Goal: Task Accomplishment & Management: Manage account settings

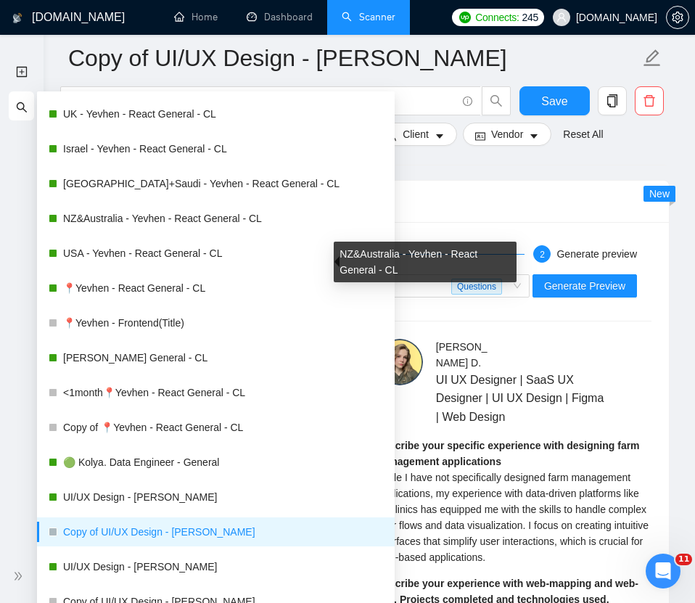
scroll to position [507, 0]
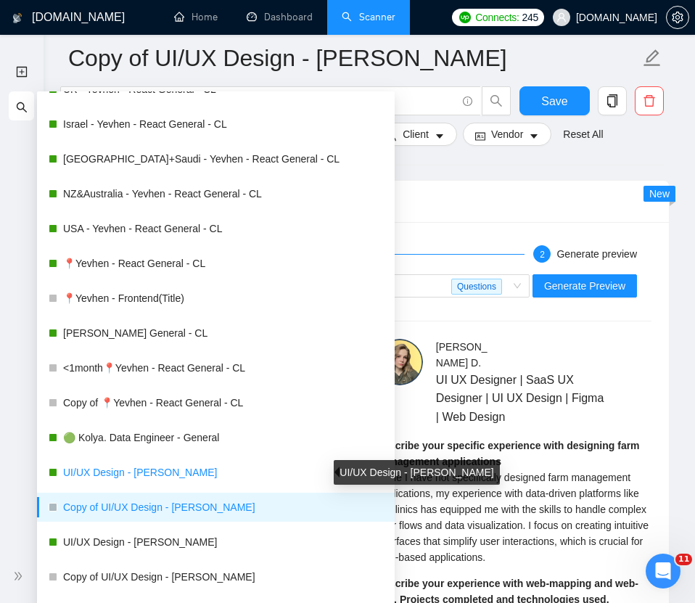
click at [105, 469] on link "UI/UX Design - [PERSON_NAME]" at bounding box center [223, 472] width 320 height 29
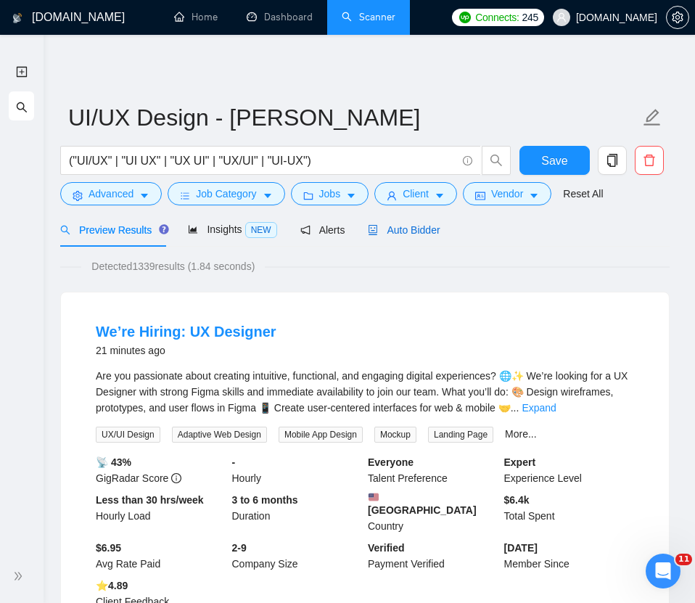
click at [406, 229] on span "Auto Bidder" at bounding box center [404, 230] width 72 height 12
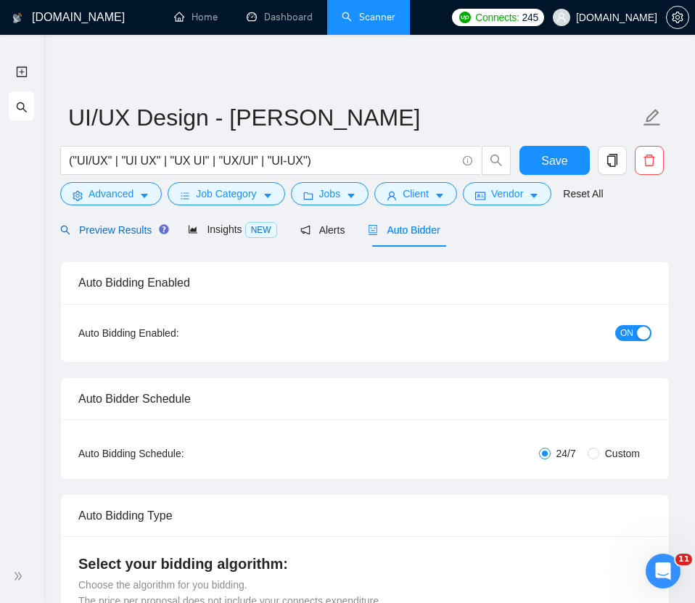
click at [115, 229] on span "Preview Results" at bounding box center [112, 230] width 104 height 12
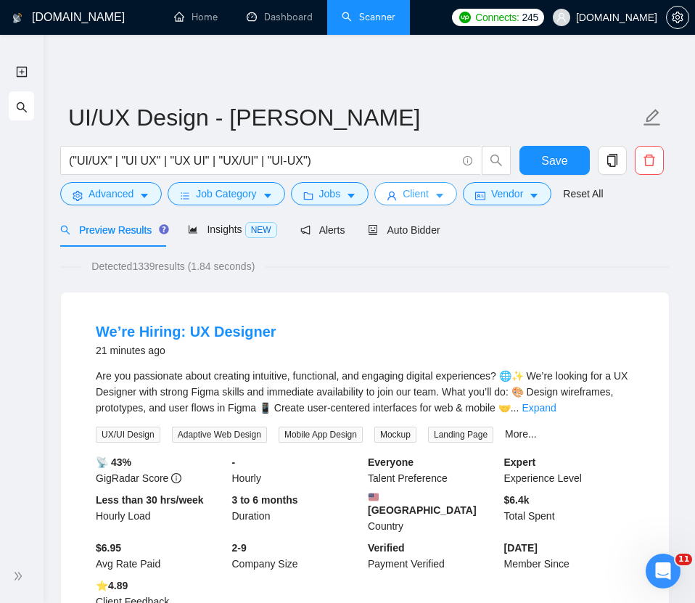
click at [421, 199] on span "Client" at bounding box center [416, 194] width 26 height 16
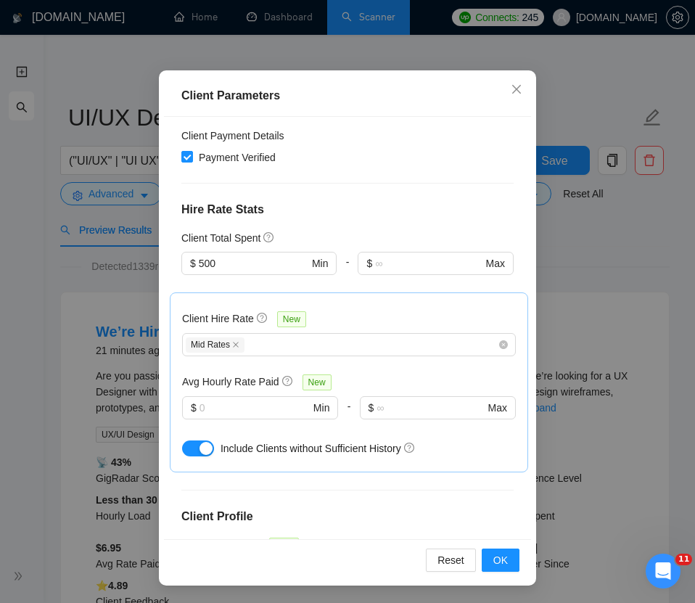
scroll to position [582, 0]
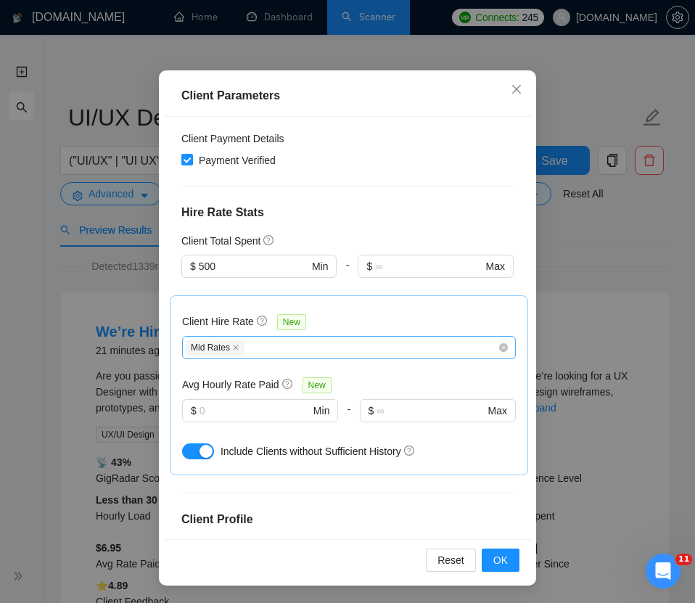
click at [260, 339] on div "Mid Rates" at bounding box center [342, 347] width 312 height 17
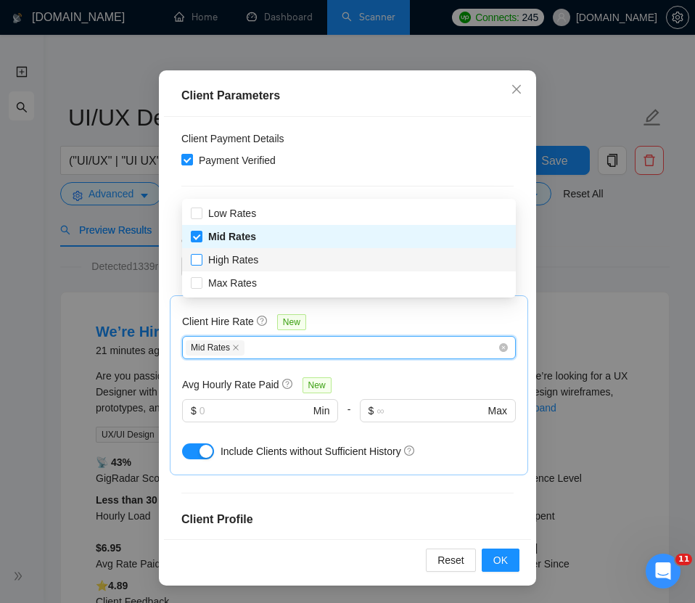
click at [195, 255] on input "High Rates" at bounding box center [196, 259] width 10 height 10
checkbox input "true"
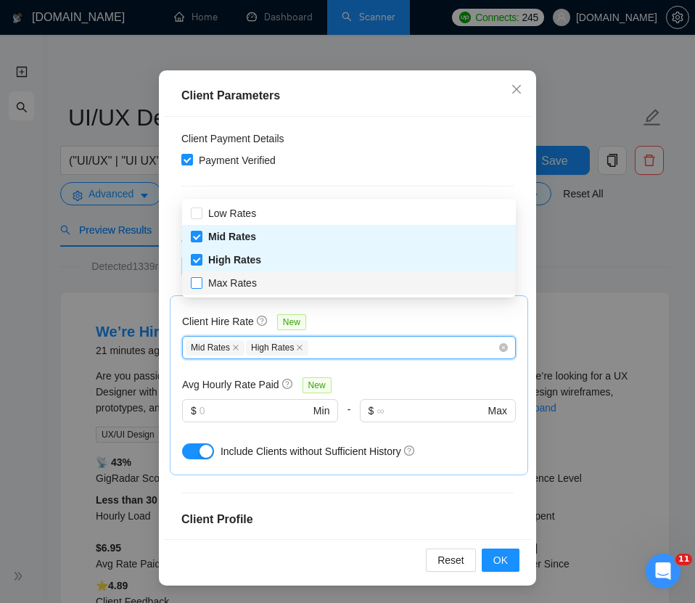
click at [195, 281] on input "Max Rates" at bounding box center [196, 282] width 10 height 10
checkbox input "true"
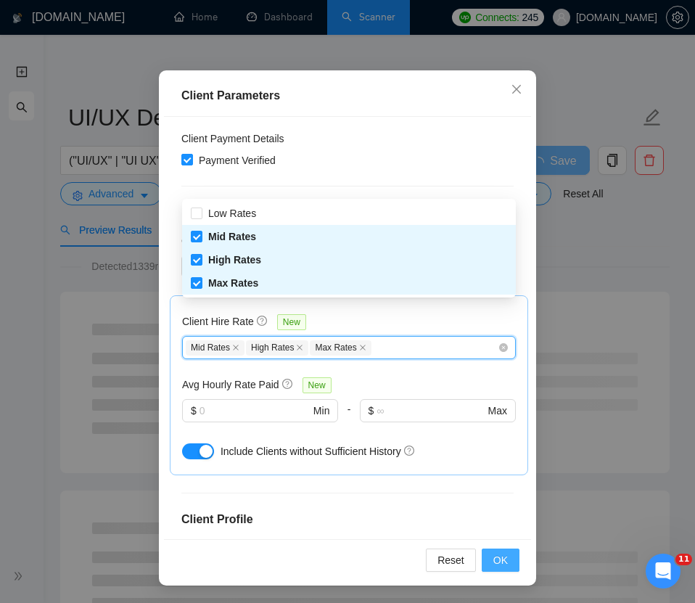
click at [490, 556] on button "OK" at bounding box center [501, 559] width 38 height 23
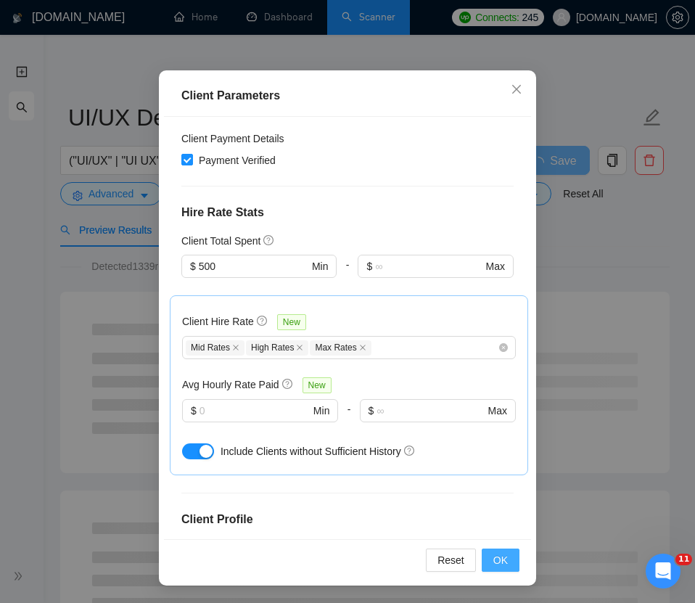
scroll to position [16, 0]
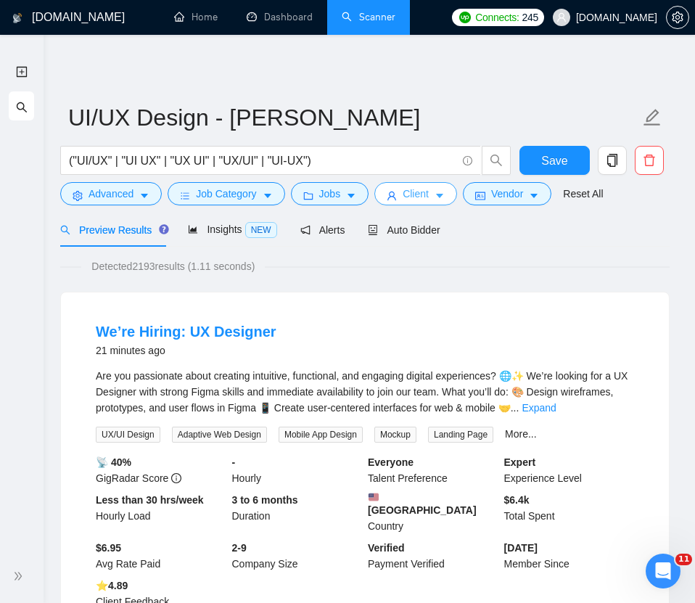
click at [419, 192] on span "Client" at bounding box center [416, 194] width 26 height 16
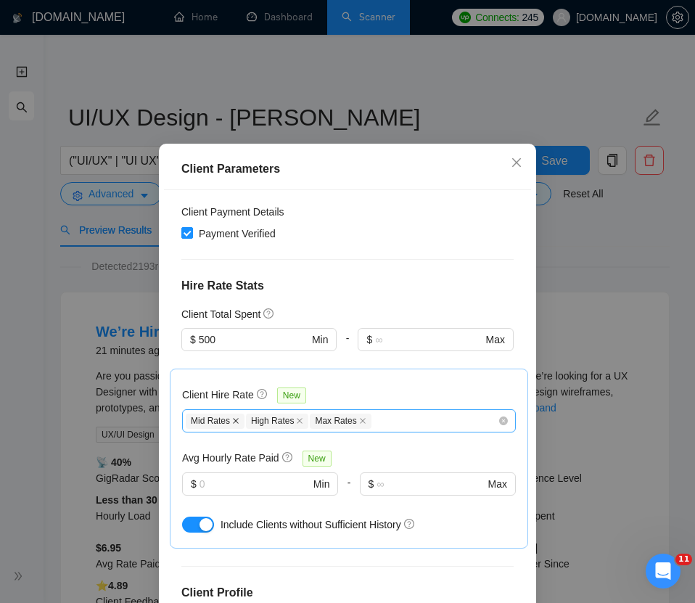
click at [236, 417] on icon "close" at bounding box center [235, 420] width 7 height 7
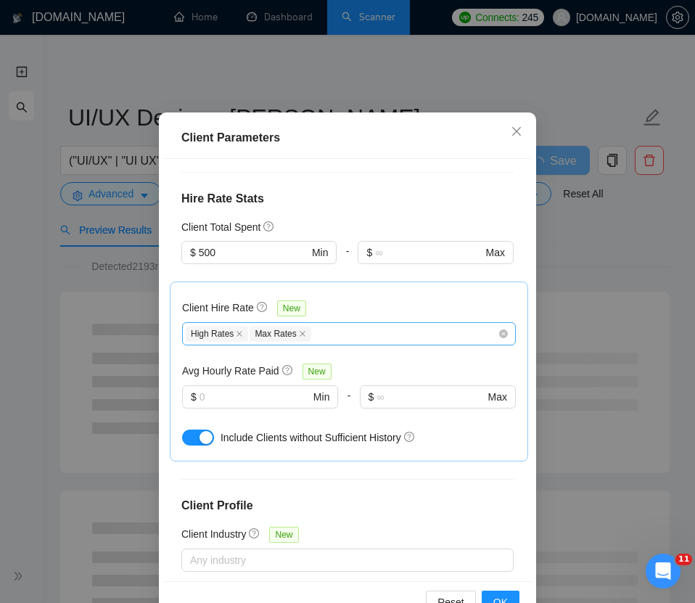
scroll to position [89, 0]
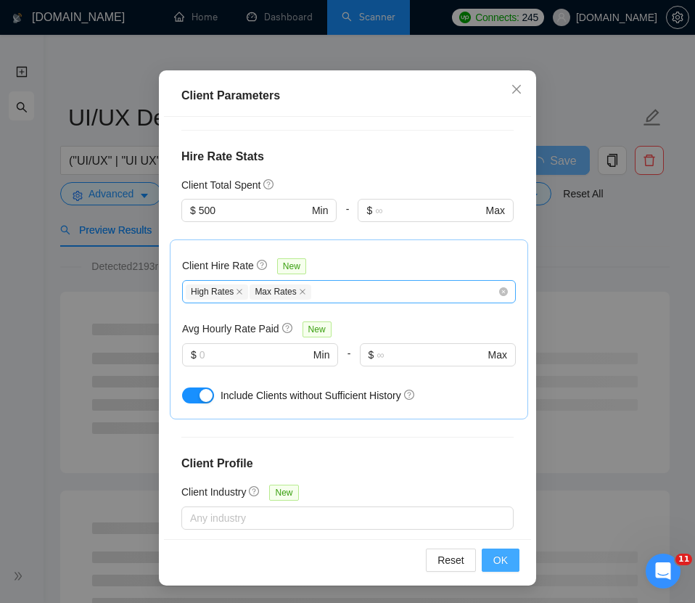
click at [491, 553] on button "OK" at bounding box center [501, 559] width 38 height 23
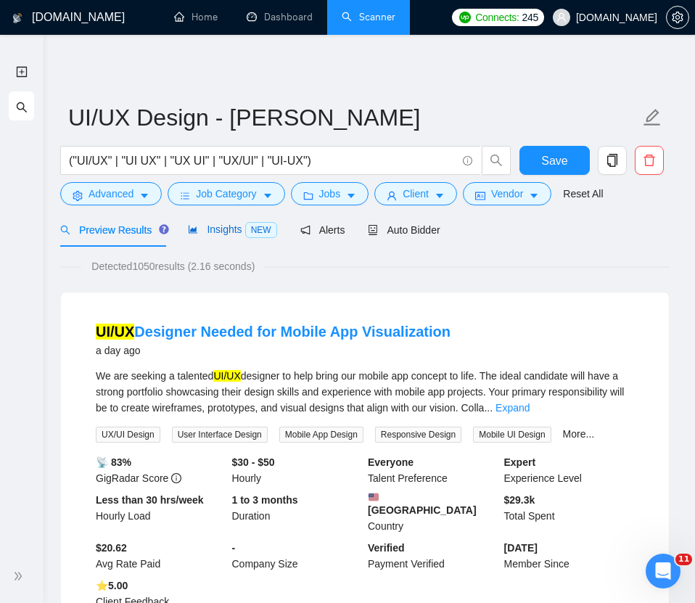
click at [230, 232] on span "Insights NEW" at bounding box center [232, 229] width 88 height 12
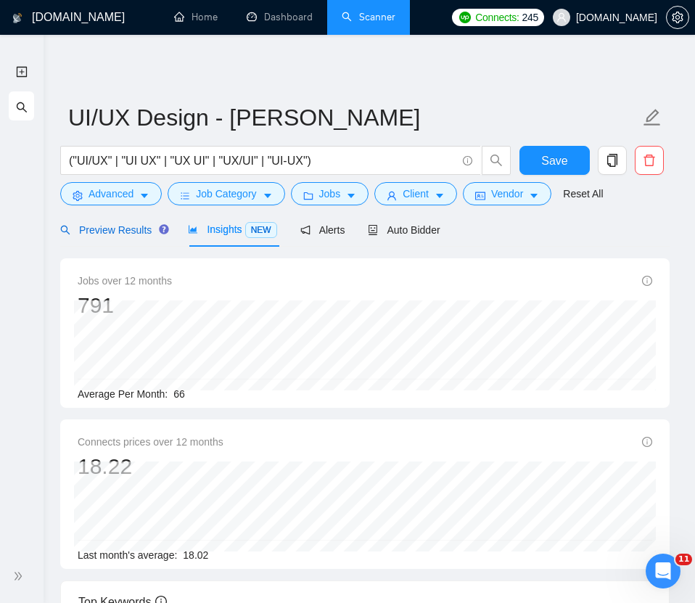
click at [126, 225] on span "Preview Results" at bounding box center [112, 230] width 104 height 12
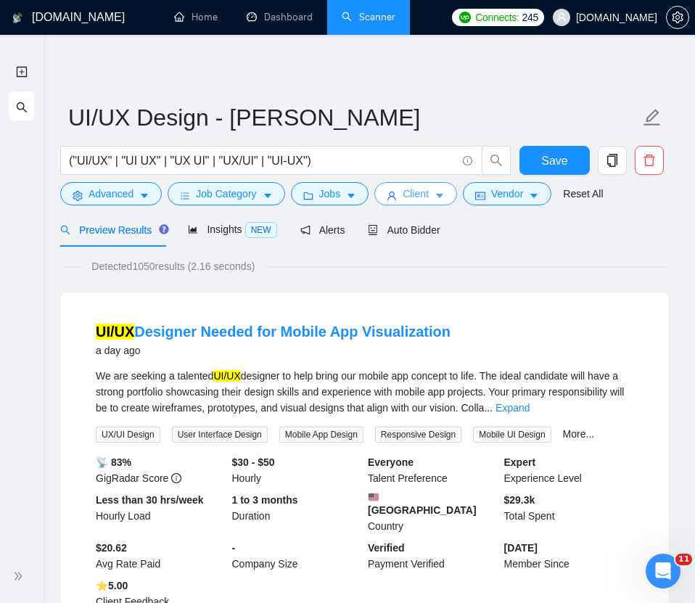
click at [427, 194] on span "Client" at bounding box center [416, 194] width 26 height 16
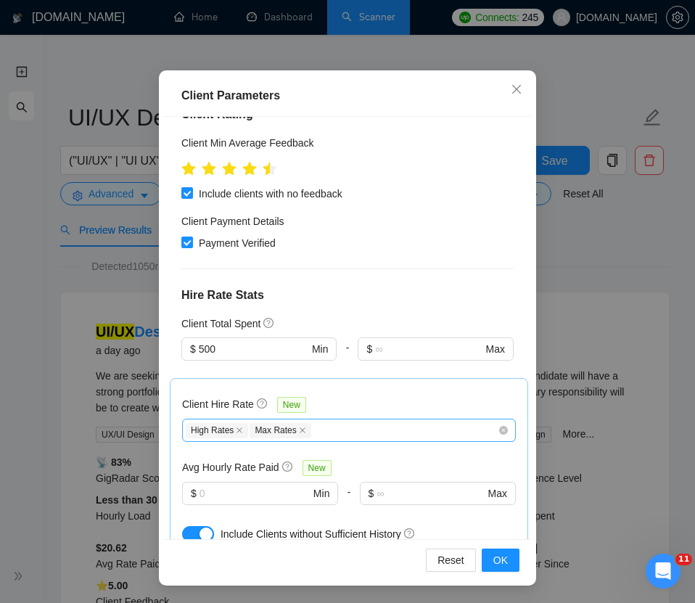
scroll to position [498, 0]
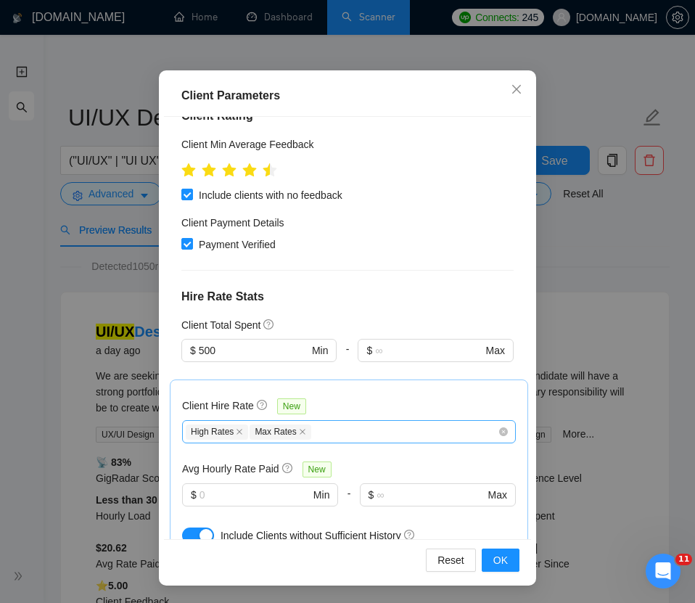
click at [361, 423] on div "High Rates Max Rates" at bounding box center [342, 431] width 312 height 17
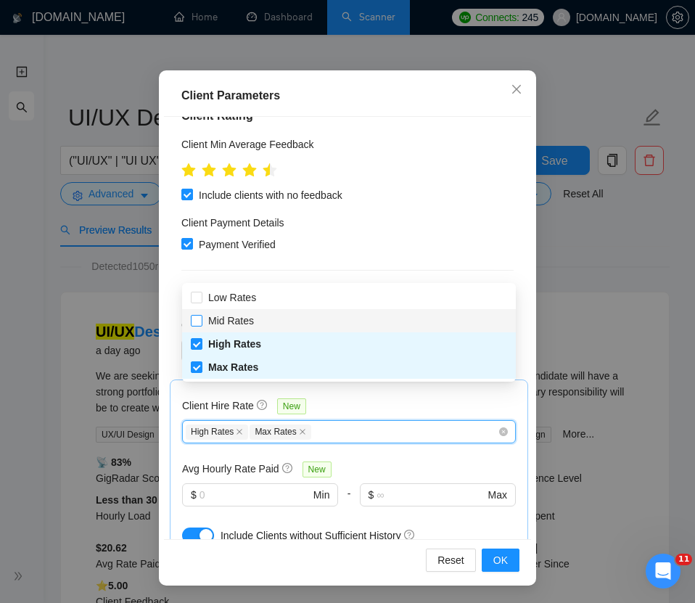
click at [194, 324] on input "Mid Rates" at bounding box center [196, 320] width 10 height 10
checkbox input "true"
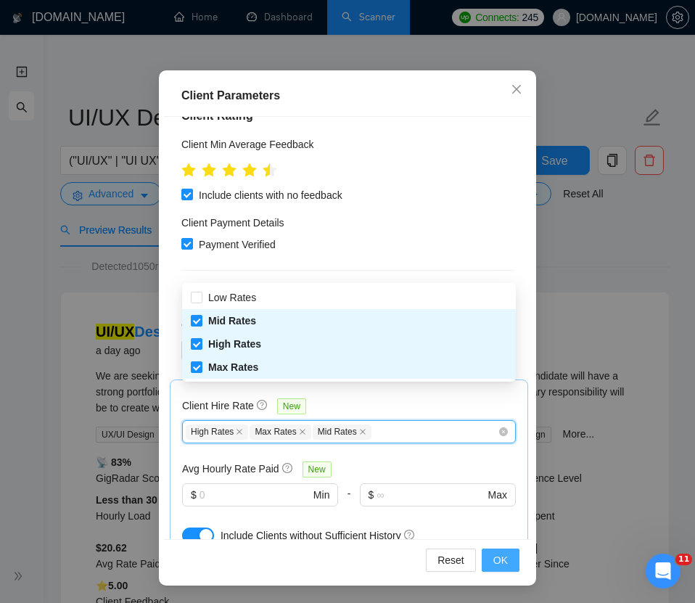
click at [495, 556] on span "OK" at bounding box center [500, 560] width 15 height 16
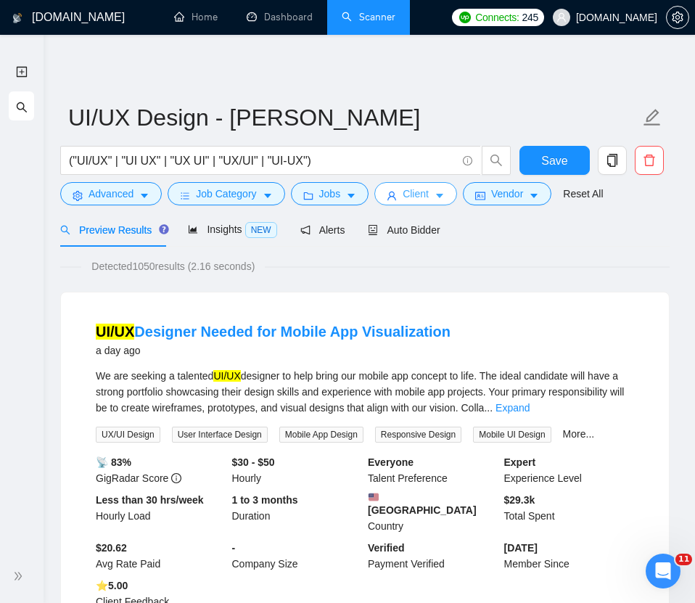
scroll to position [0, 0]
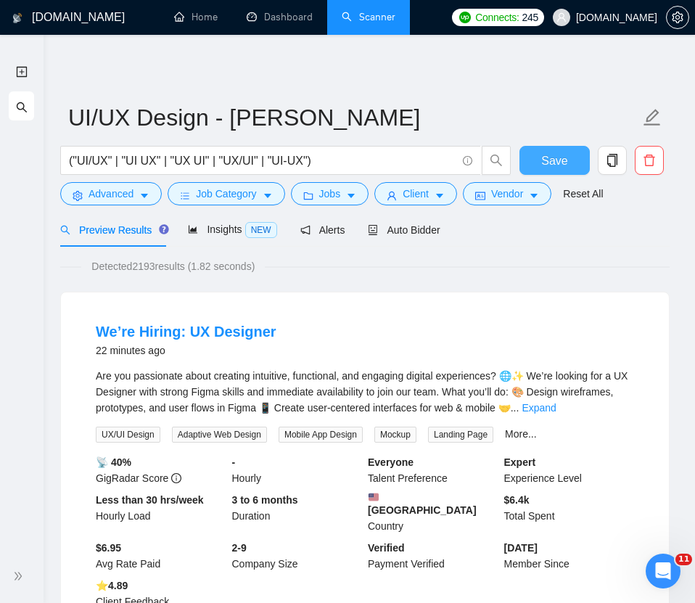
click at [563, 156] on span "Save" at bounding box center [554, 161] width 26 height 18
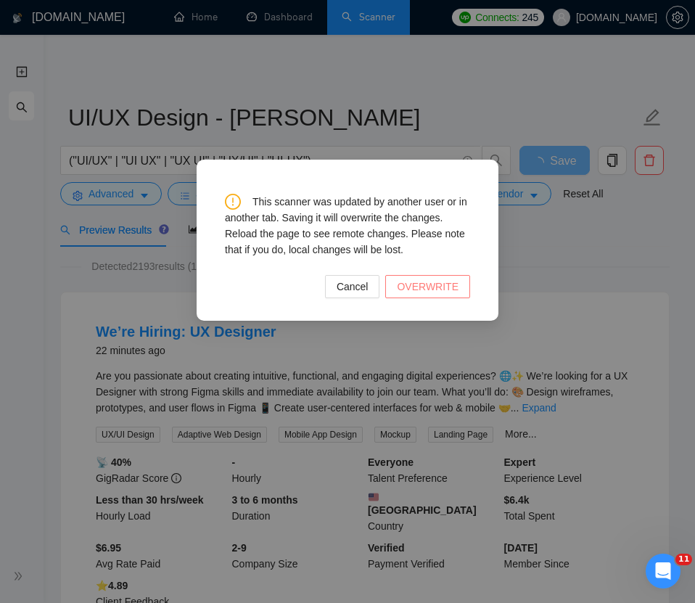
click at [424, 292] on span "OVERWRITE" at bounding box center [428, 287] width 62 height 16
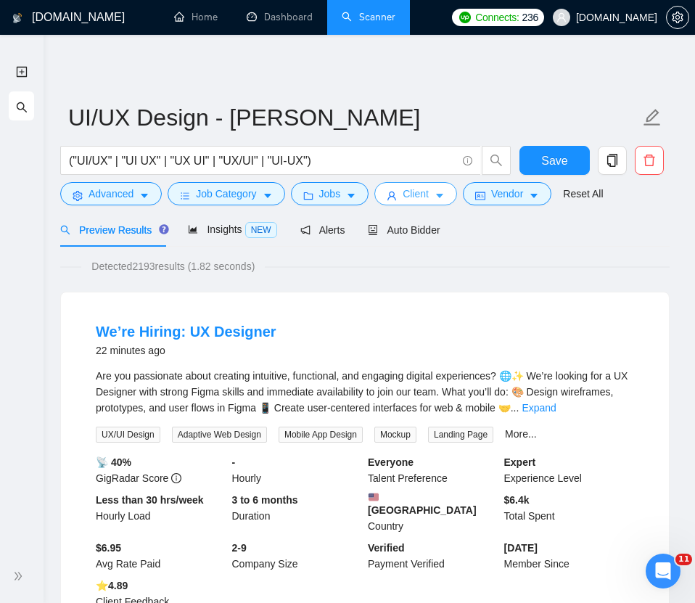
click at [419, 202] on button "Client" at bounding box center [415, 193] width 83 height 23
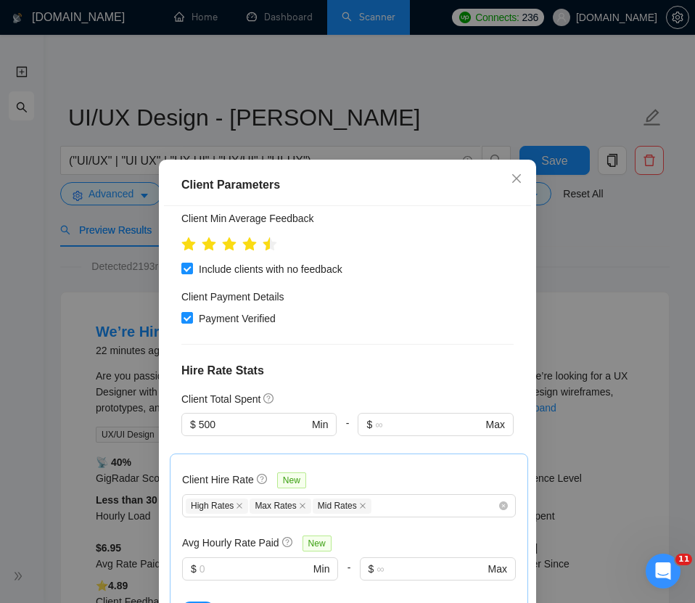
scroll to position [512, 0]
click at [513, 176] on icon "close" at bounding box center [516, 178] width 9 height 9
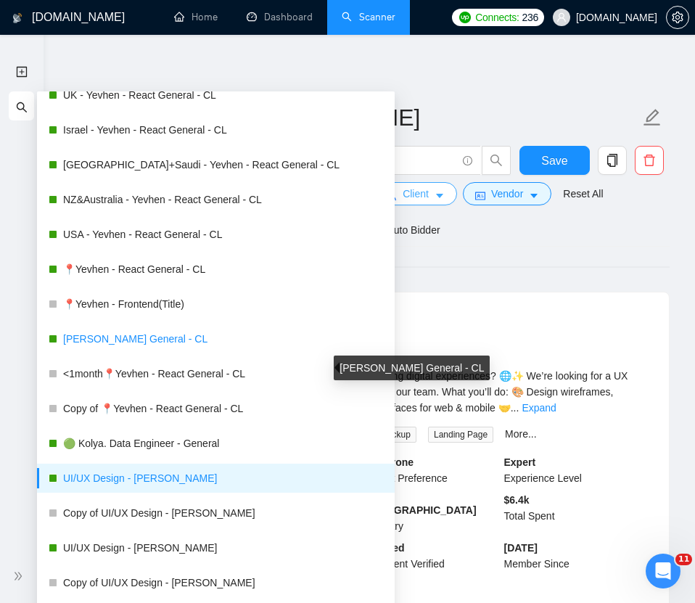
scroll to position [546, 0]
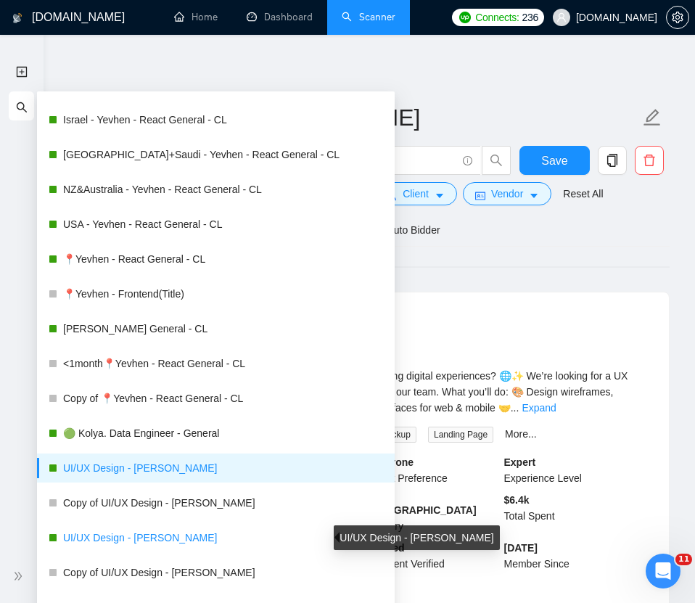
click at [96, 532] on link "UI/UX Design - [PERSON_NAME]" at bounding box center [223, 537] width 320 height 29
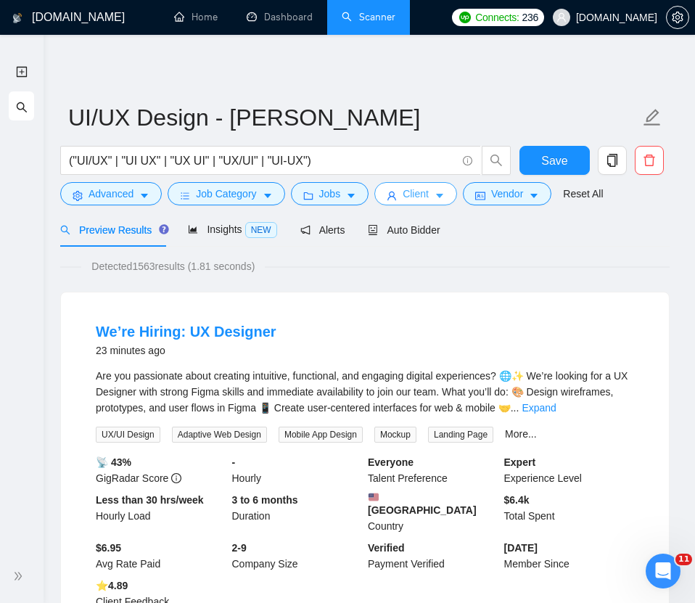
click at [429, 192] on span "Client" at bounding box center [416, 194] width 26 height 16
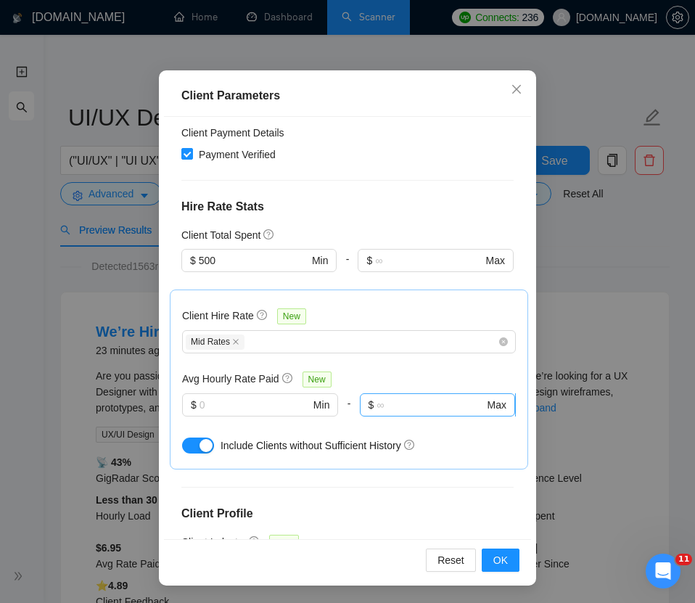
scroll to position [583, 0]
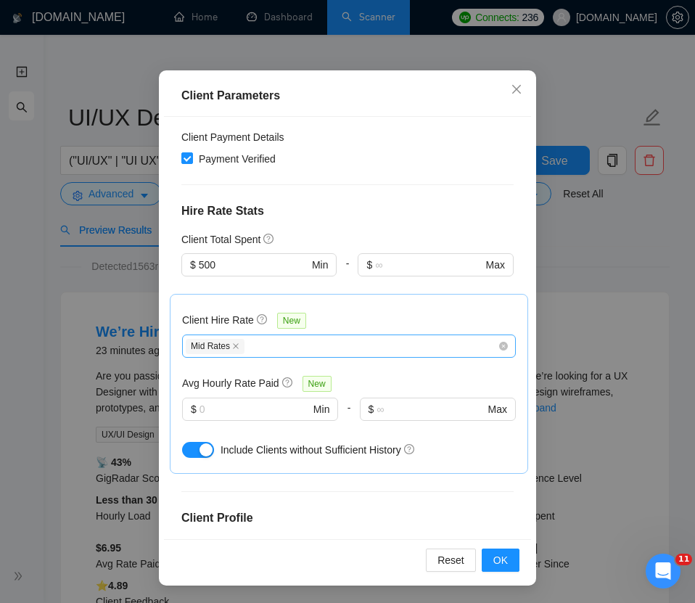
click at [312, 337] on div "Mid Rates" at bounding box center [342, 345] width 312 height 17
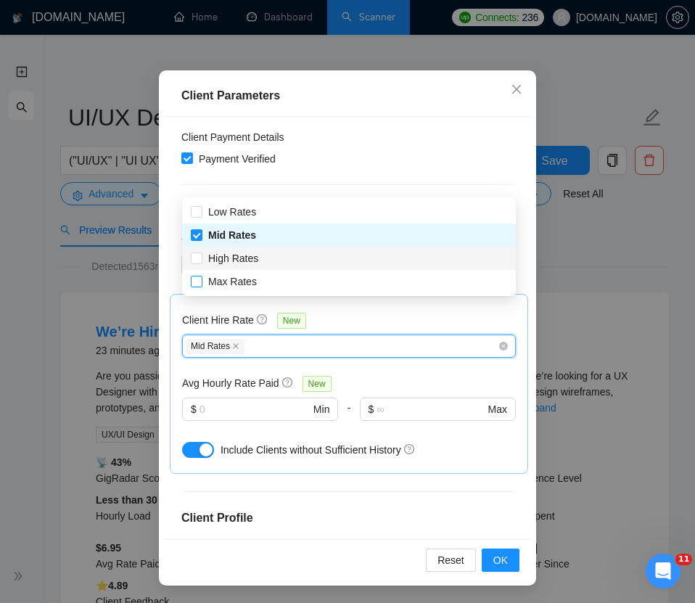
drag, startPoint x: 202, startPoint y: 253, endPoint x: 202, endPoint y: 279, distance: 25.4
click at [202, 253] on span at bounding box center [197, 258] width 12 height 12
click at [201, 253] on input "High Rates" at bounding box center [196, 257] width 10 height 10
checkbox input "false"
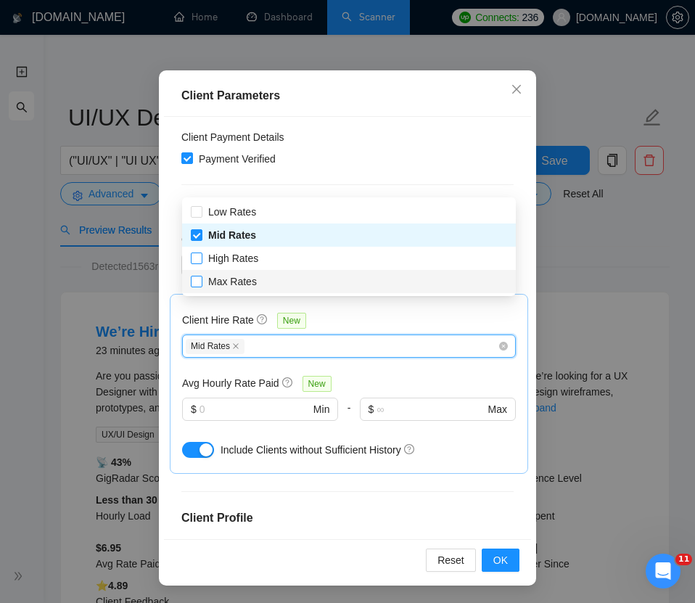
click at [197, 283] on input "Max Rates" at bounding box center [196, 281] width 10 height 10
checkbox input "true"
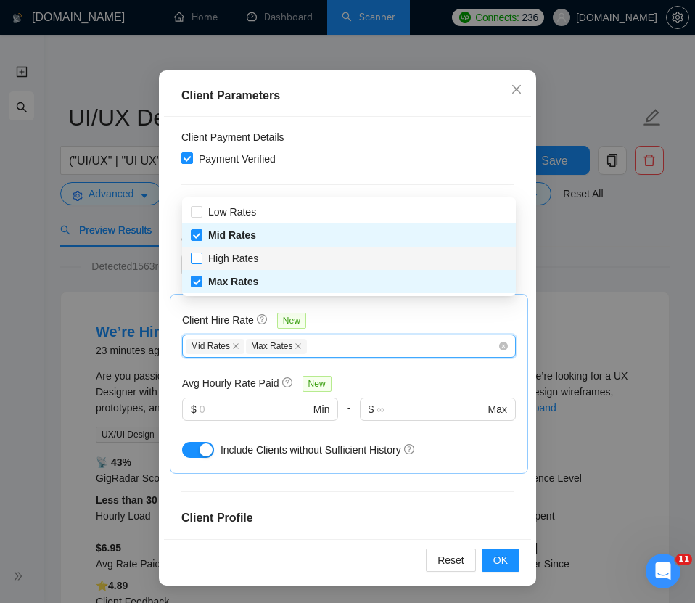
click at [197, 261] on input "High Rates" at bounding box center [196, 257] width 10 height 10
checkbox input "true"
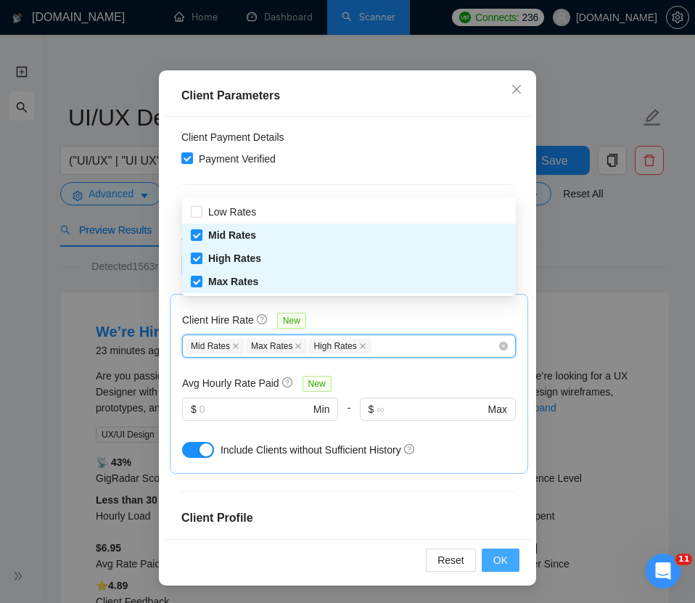
click at [503, 555] on span "OK" at bounding box center [500, 560] width 15 height 16
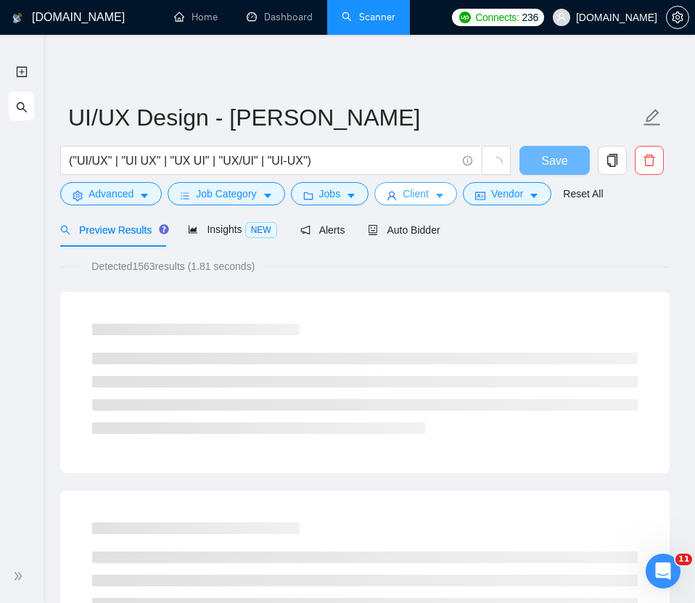
scroll to position [0, 0]
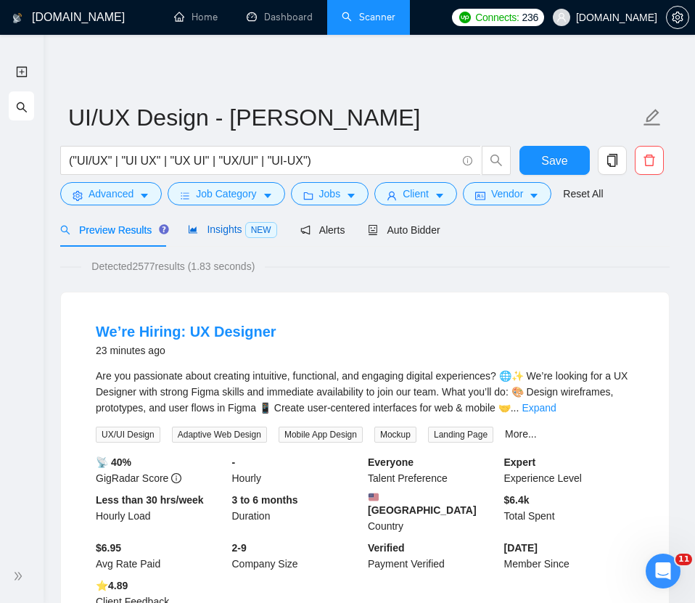
click at [225, 228] on span "Insights NEW" at bounding box center [232, 229] width 88 height 12
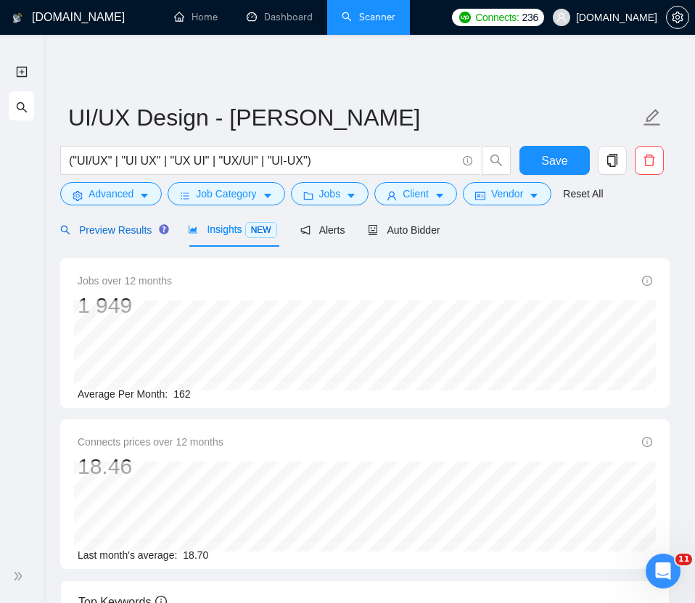
click at [125, 228] on span "Preview Results" at bounding box center [112, 230] width 104 height 12
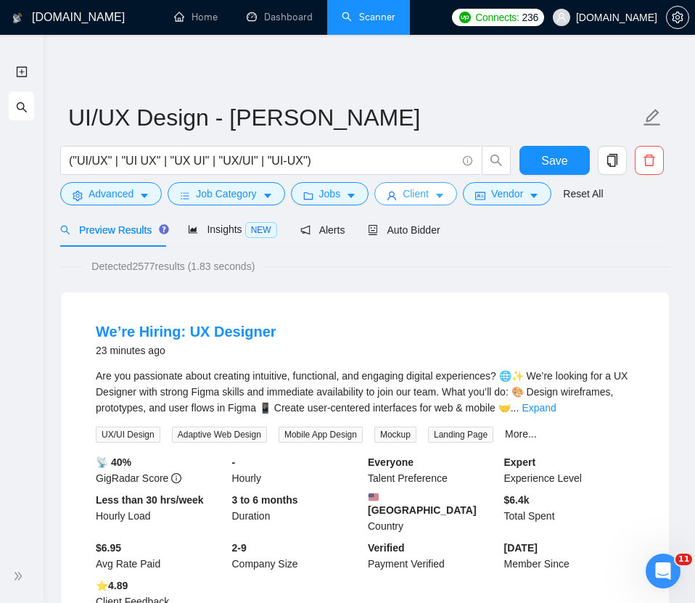
click at [411, 194] on span "Client" at bounding box center [416, 194] width 26 height 16
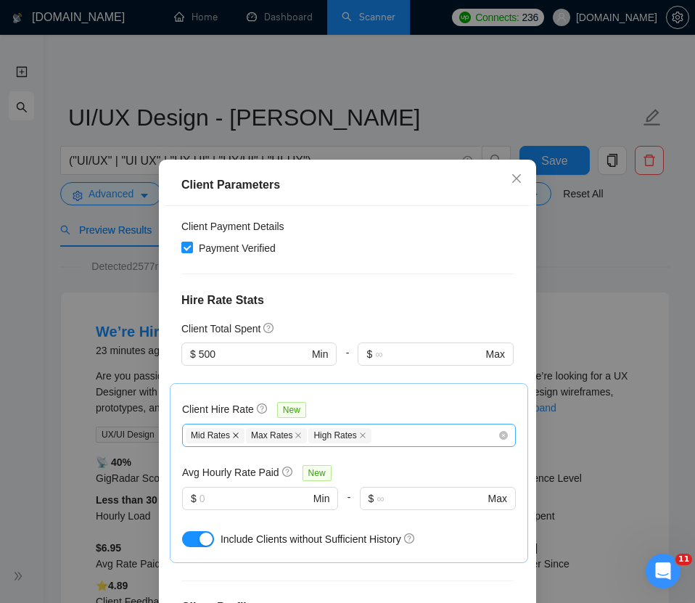
click at [235, 432] on icon "close" at bounding box center [235, 435] width 7 height 7
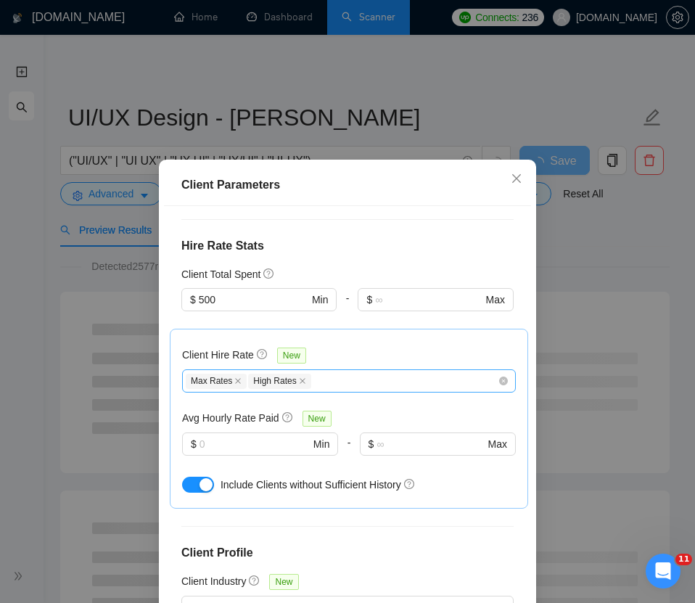
scroll to position [89, 0]
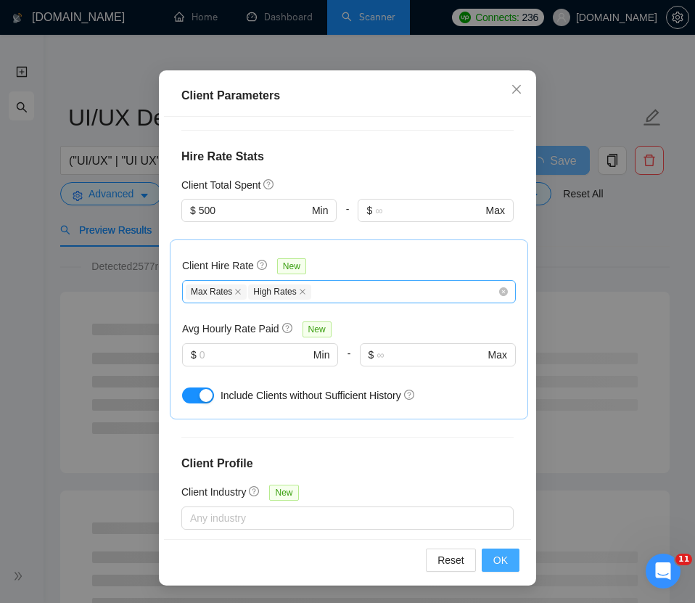
click at [494, 564] on span "OK" at bounding box center [500, 560] width 15 height 16
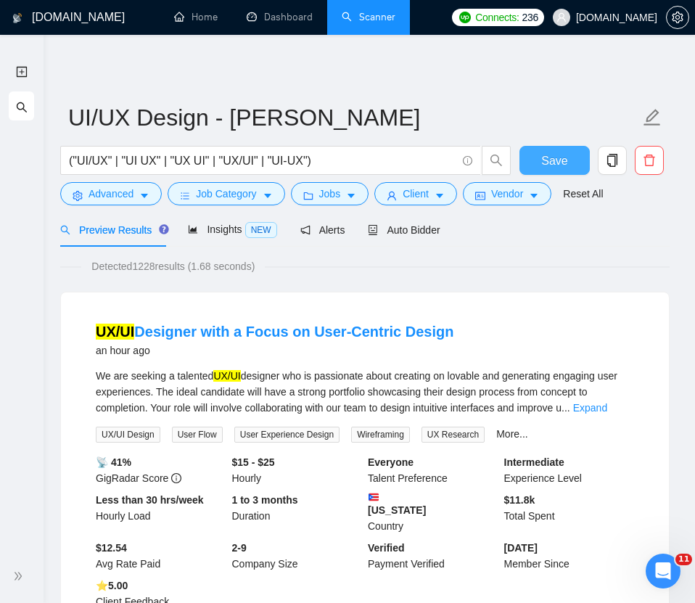
click at [559, 166] on span "Save" at bounding box center [554, 161] width 26 height 18
